Goal: Information Seeking & Learning: Learn about a topic

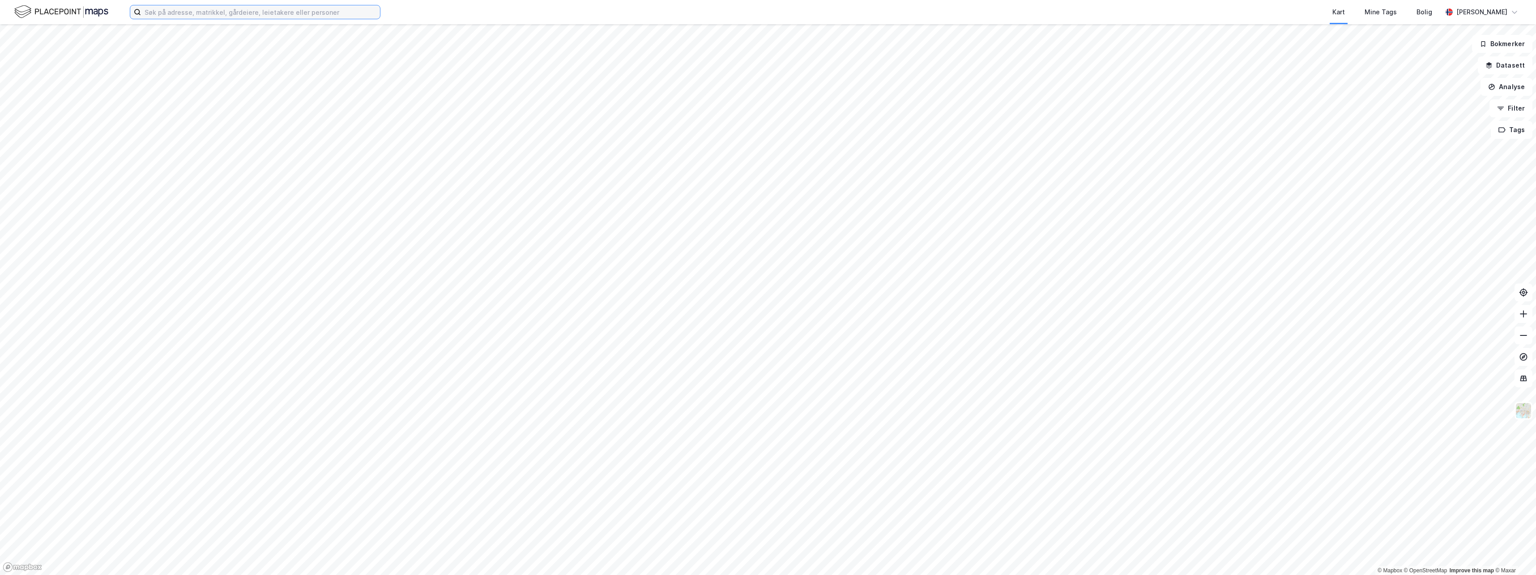
click at [151, 13] on input at bounding box center [260, 11] width 239 height 13
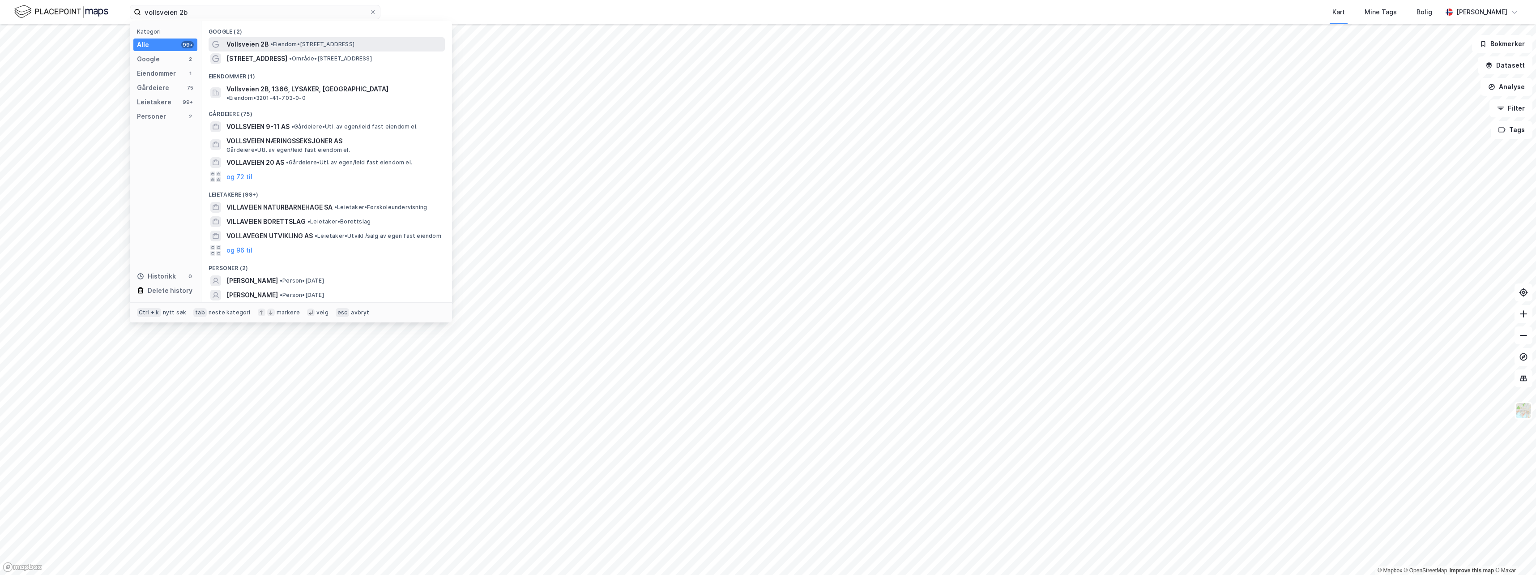
click at [301, 47] on span "• Eiendom • [STREET_ADDRESS]" at bounding box center [312, 44] width 84 height 7
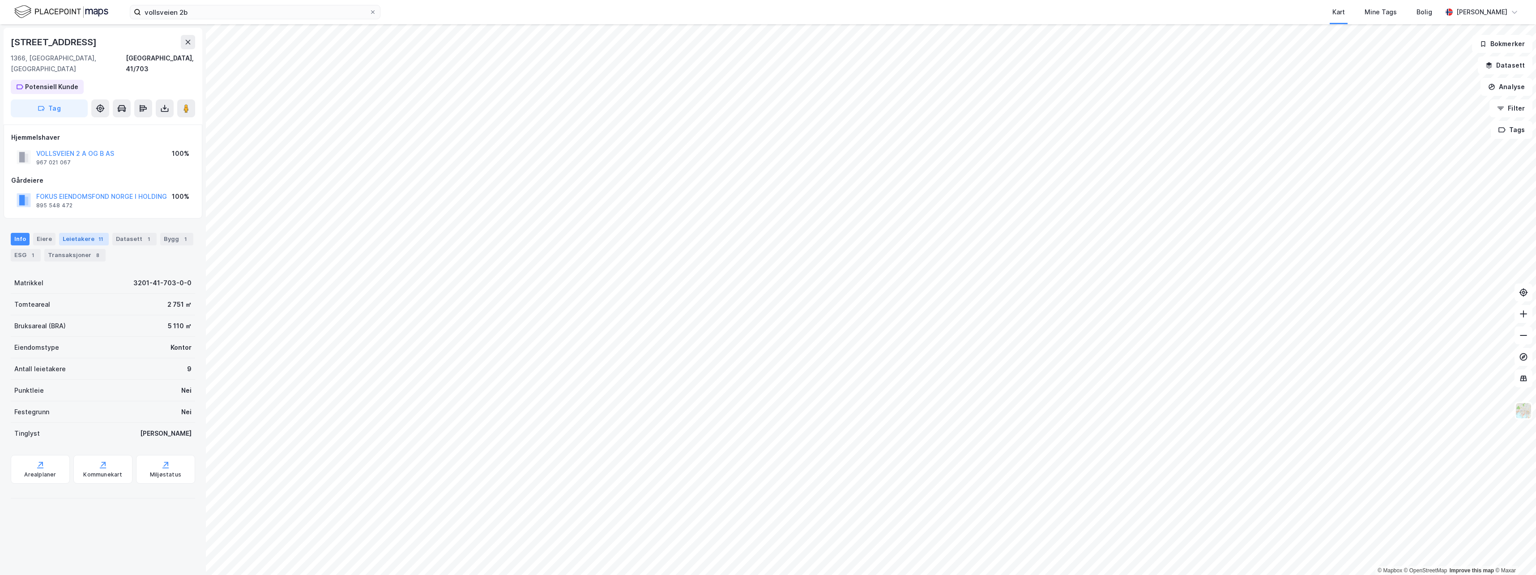
click at [68, 233] on div "Leietakere 11" at bounding box center [84, 239] width 50 height 13
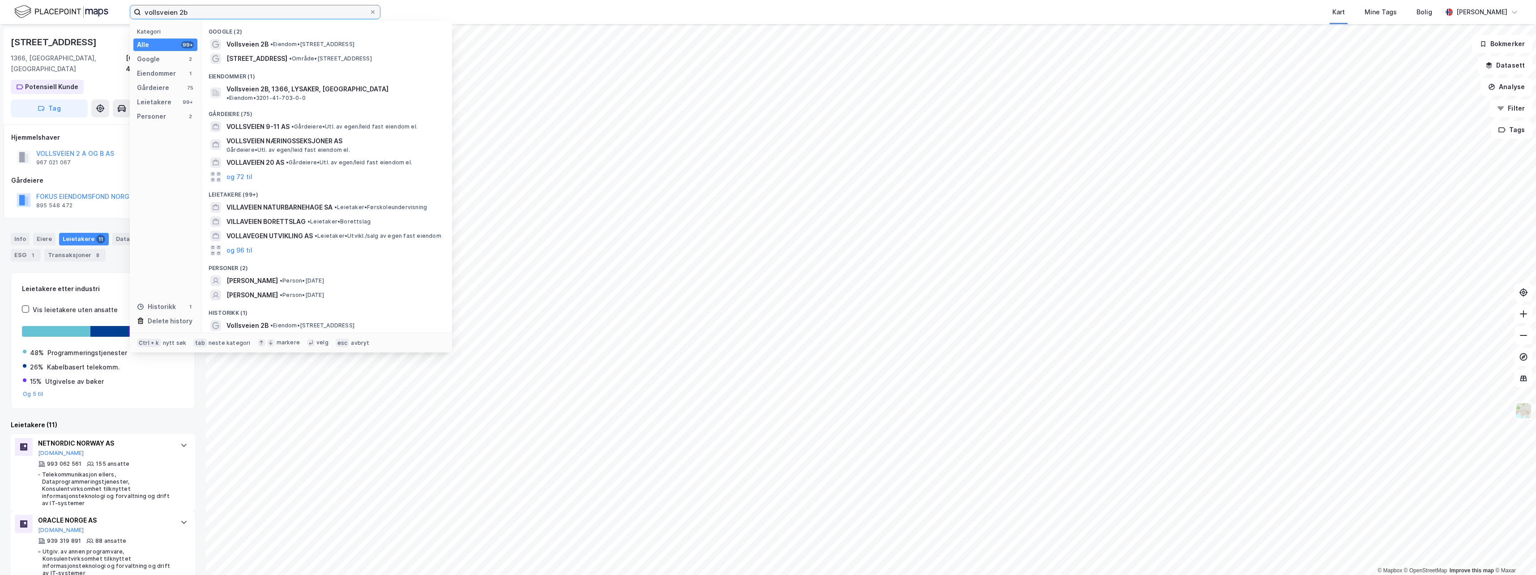
drag, startPoint x: 191, startPoint y: 15, endPoint x: 90, endPoint y: 17, distance: 101.1
click at [91, 17] on div "vollsveien 2b Kategori Alle 99+ Google 2 Eiendommer 1 Gårdeiere 75 Leietakere 9…" at bounding box center [768, 12] width 1536 height 24
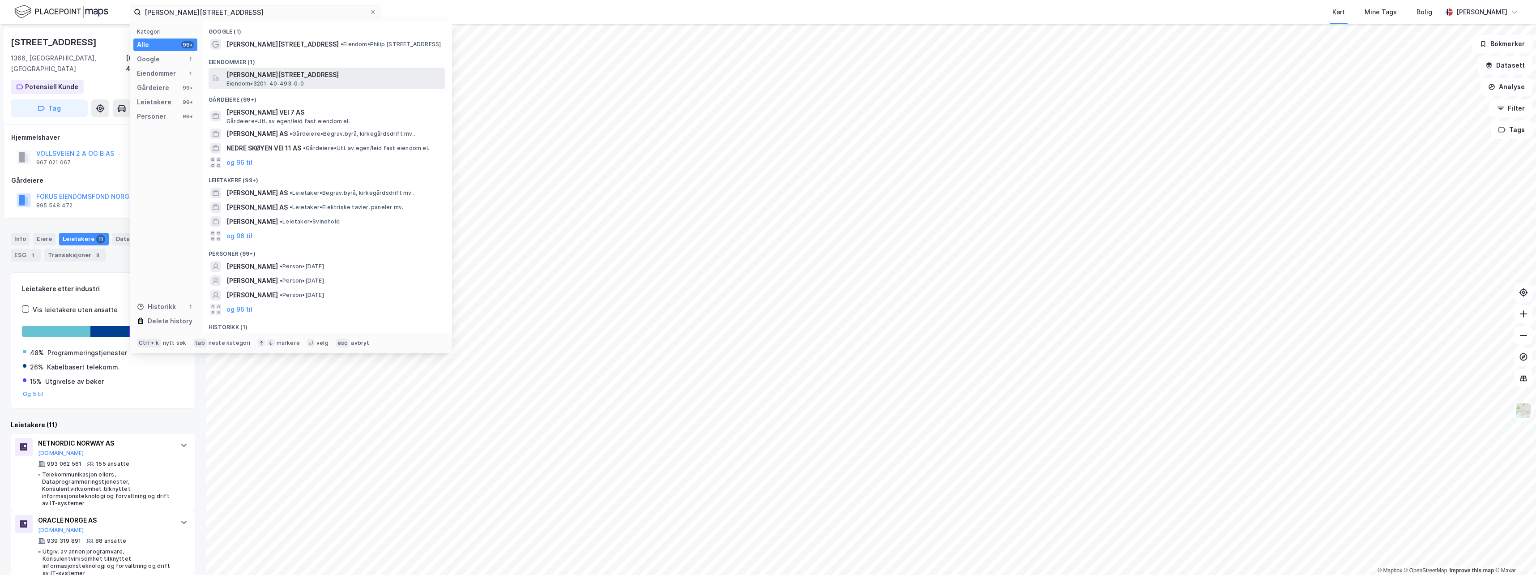
click at [289, 81] on span "Eiendom • 3201-40-493-0-0" at bounding box center [265, 83] width 78 height 7
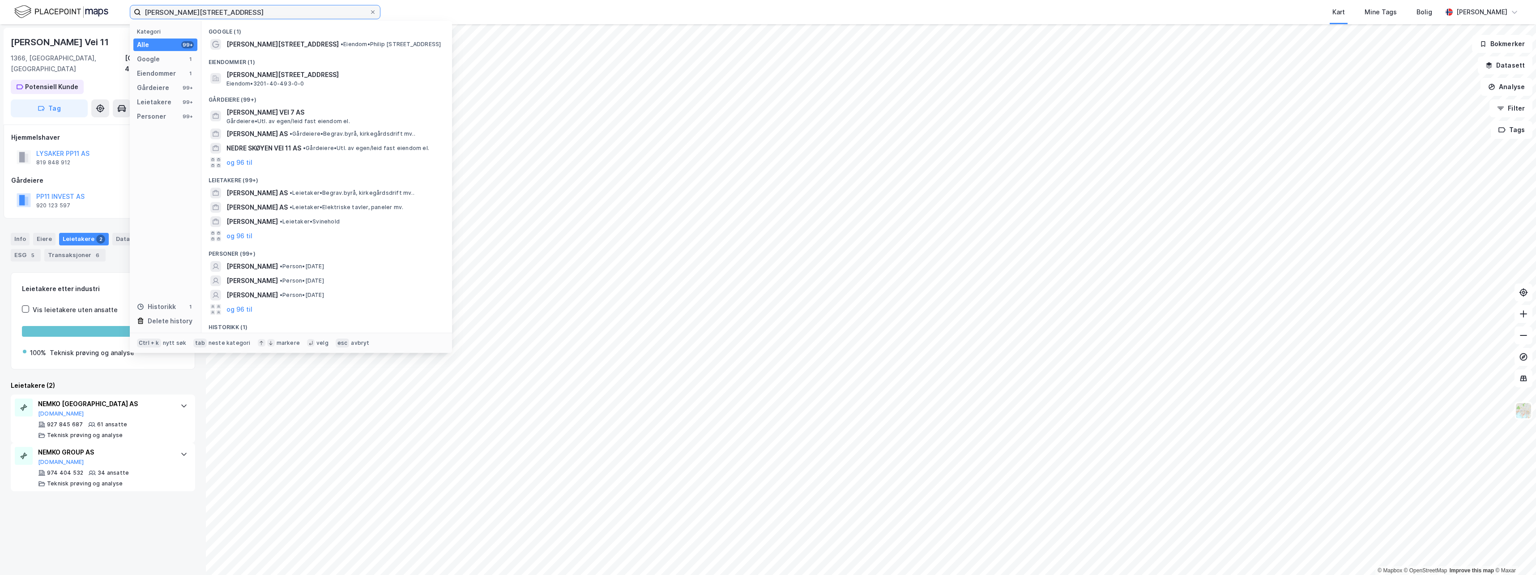
drag, startPoint x: 227, startPoint y: 13, endPoint x: 114, endPoint y: 9, distance: 112.8
click at [114, 9] on div "[PERSON_NAME] vei 11 Kategori Alle 99+ Google 1 Eiendommer 1 Gårdeiere 99+ Leie…" at bounding box center [768, 12] width 1536 height 24
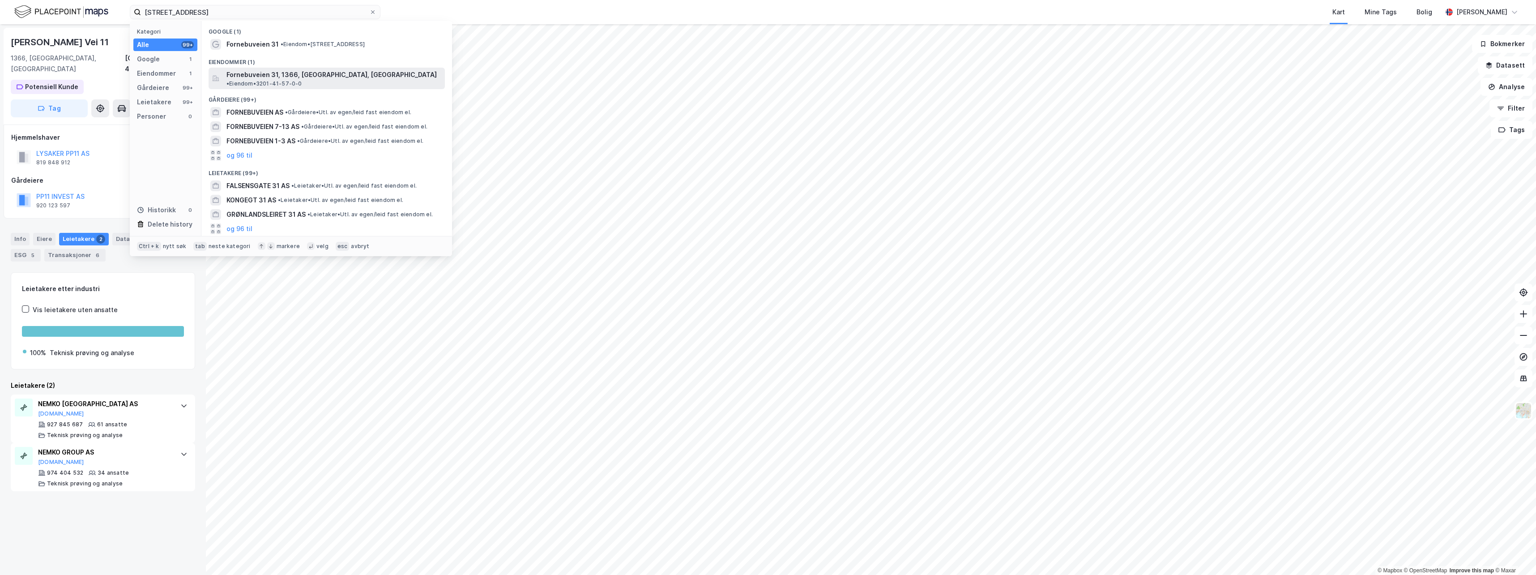
click at [266, 75] on span "Fornebuveien 31, 1366, [GEOGRAPHIC_DATA], [GEOGRAPHIC_DATA]" at bounding box center [331, 74] width 210 height 11
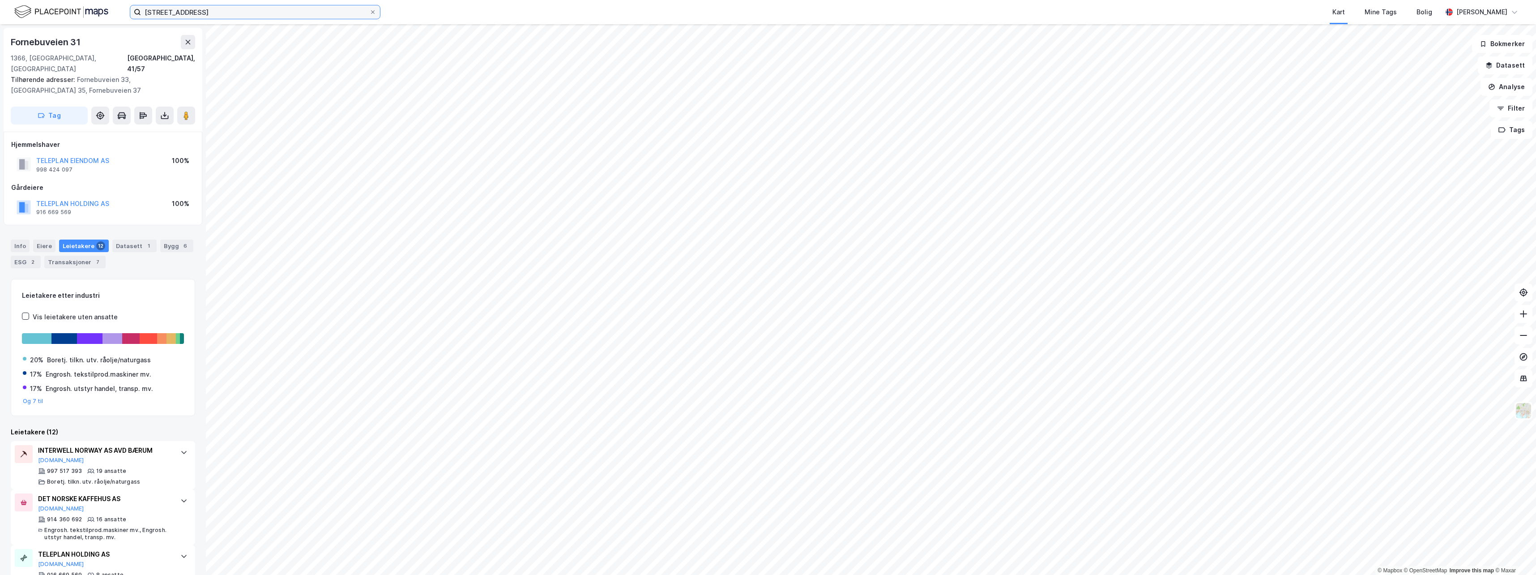
click at [203, 10] on input "[STREET_ADDRESS]" at bounding box center [255, 11] width 228 height 13
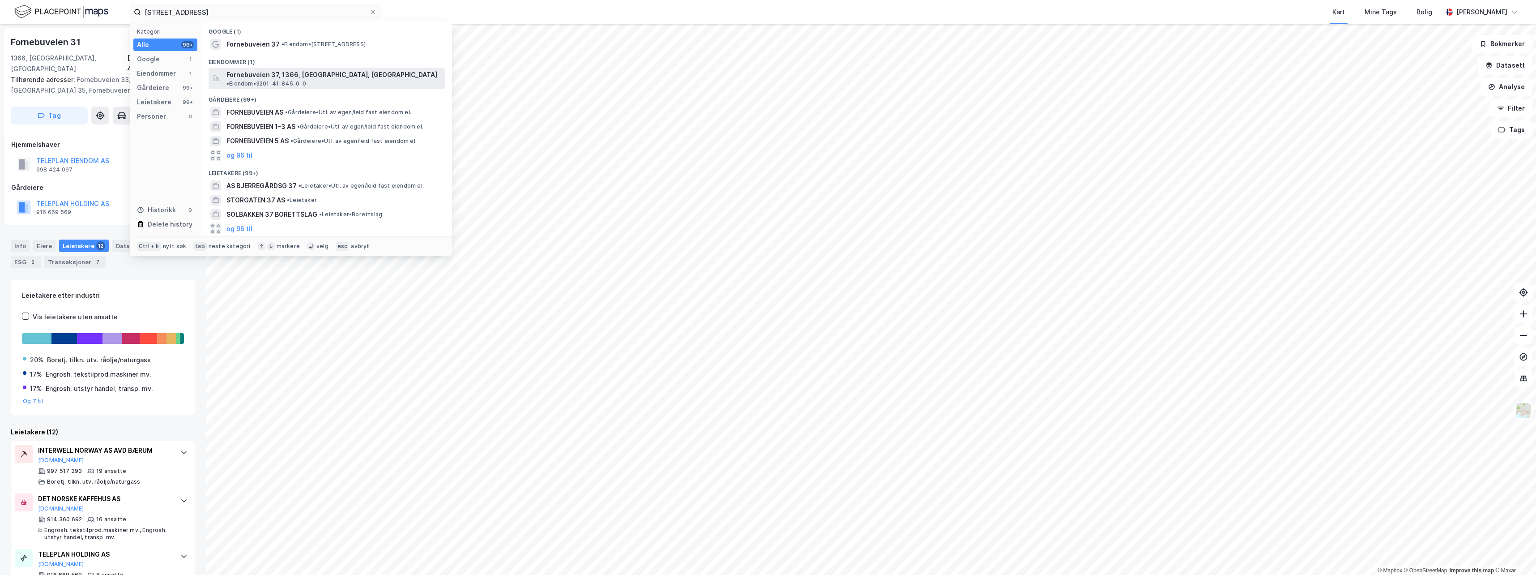
click at [278, 73] on span "Fornebuveien 37, 1366, [GEOGRAPHIC_DATA], [GEOGRAPHIC_DATA]" at bounding box center [331, 74] width 211 height 11
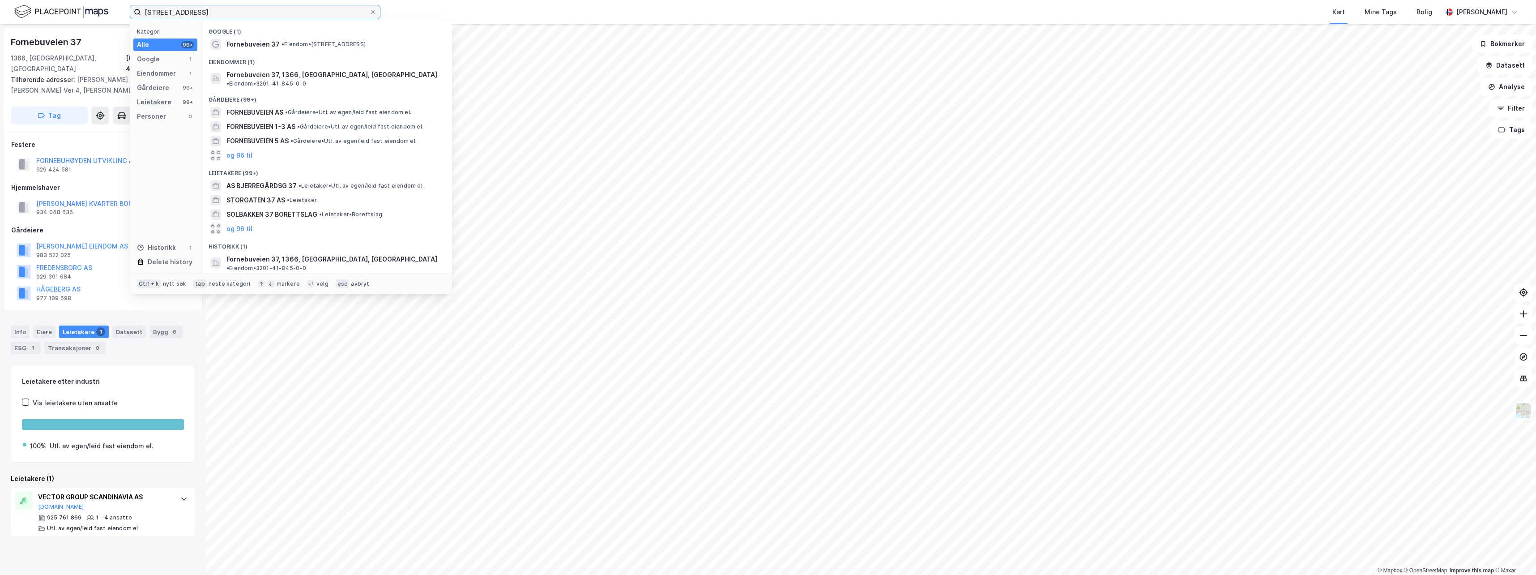
drag, startPoint x: 215, startPoint y: 14, endPoint x: 100, endPoint y: 25, distance: 115.5
click at [101, 25] on div "fornebuveien 37 Kategori Alle 99+ Google 1 Eiendommer 1 Gårdeiere 99+ Leietaker…" at bounding box center [768, 287] width 1536 height 575
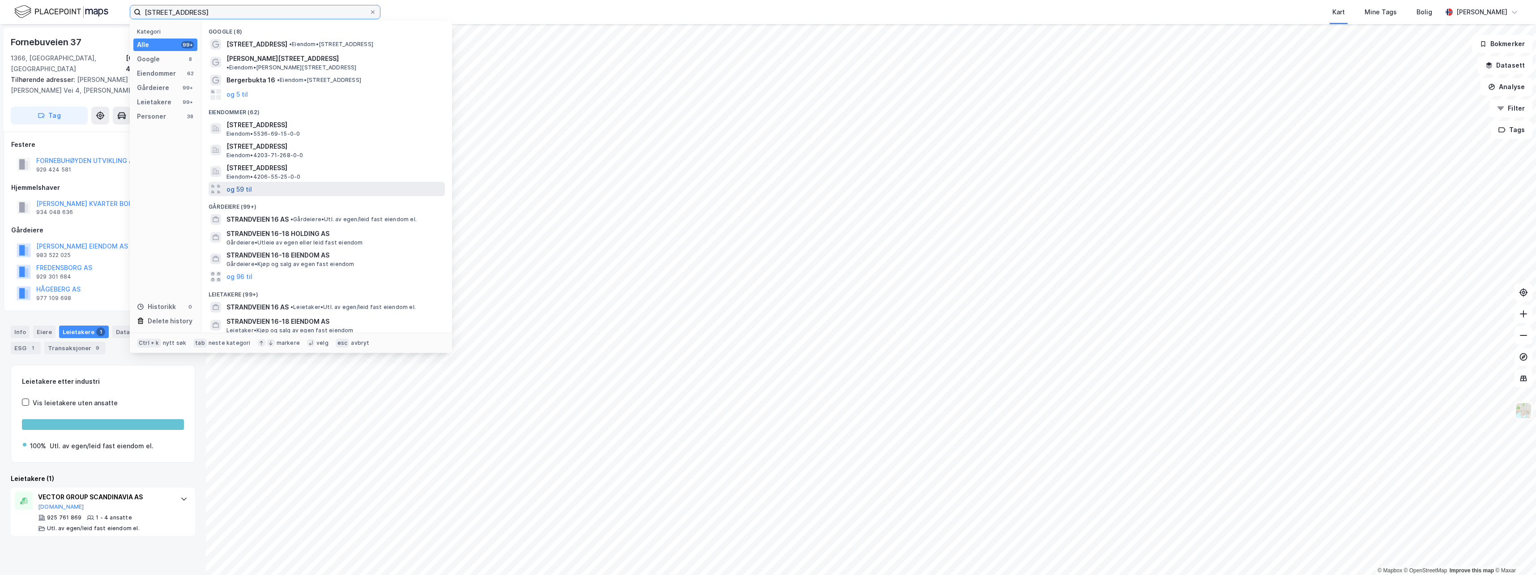
type input "[STREET_ADDRESS]"
click at [242, 183] on button "og 59 til" at bounding box center [239, 188] width 26 height 11
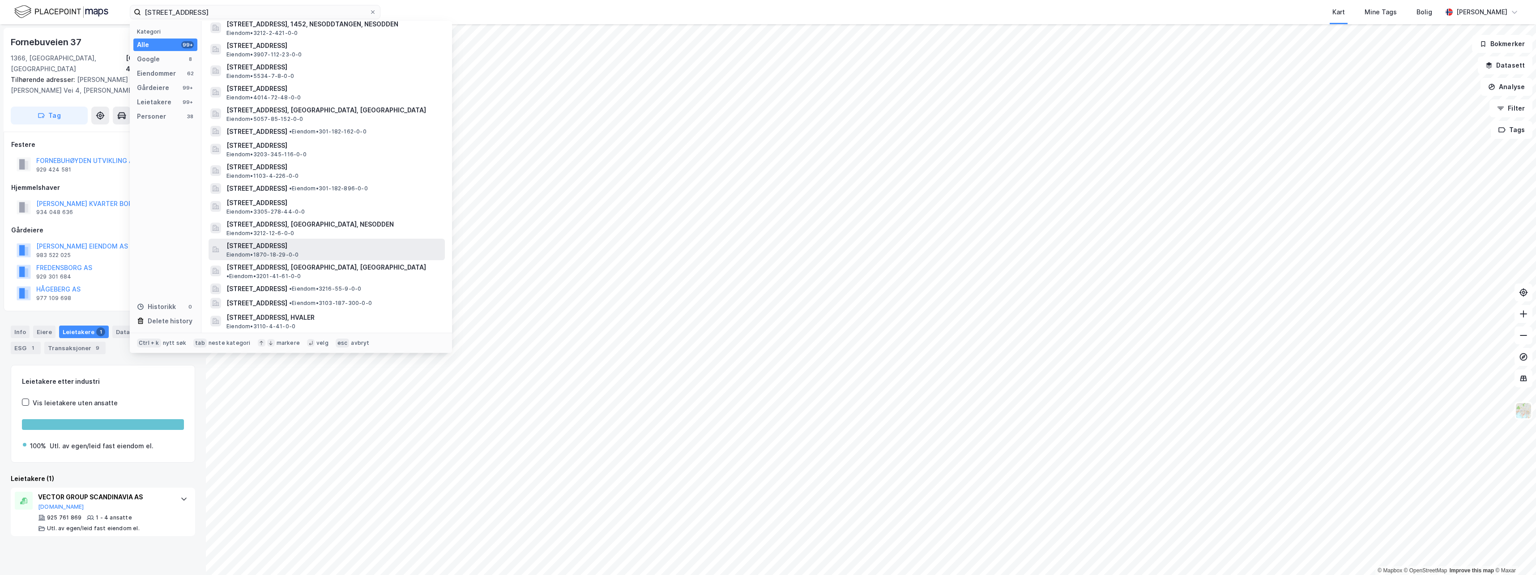
scroll to position [268, 0]
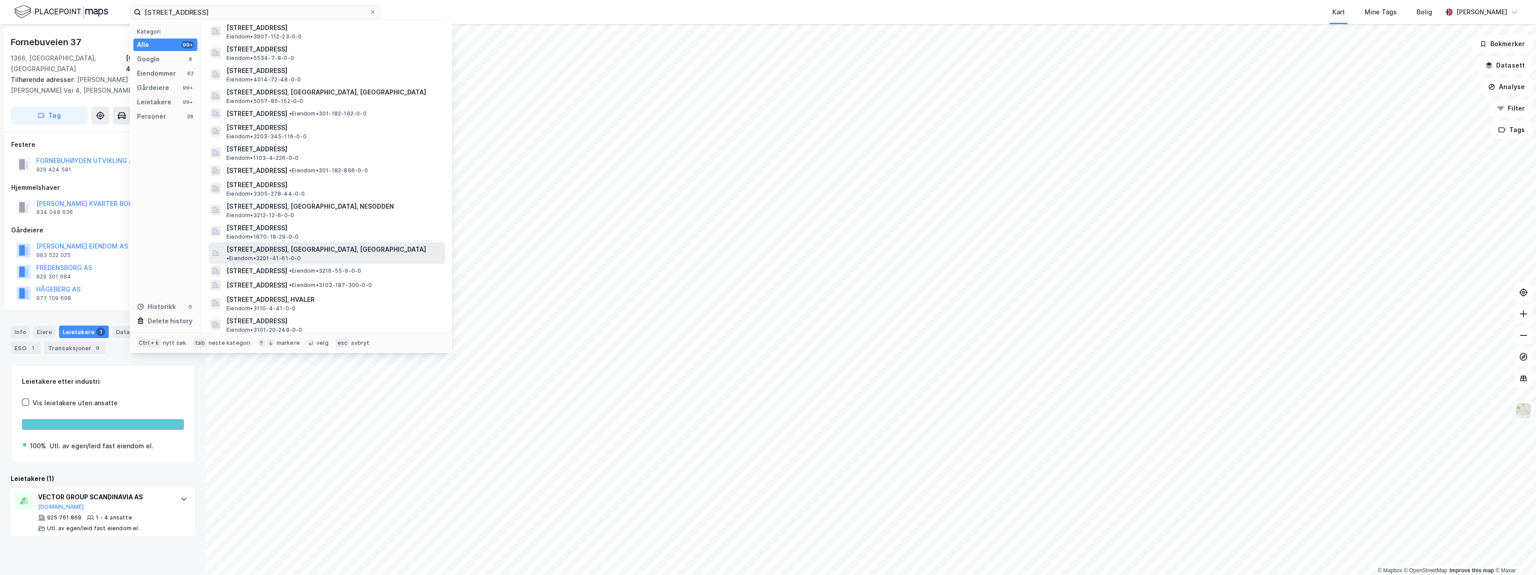
click at [300, 244] on span "[STREET_ADDRESS], [GEOGRAPHIC_DATA], [GEOGRAPHIC_DATA]" at bounding box center [326, 249] width 200 height 11
